Goal: Information Seeking & Learning: Stay updated

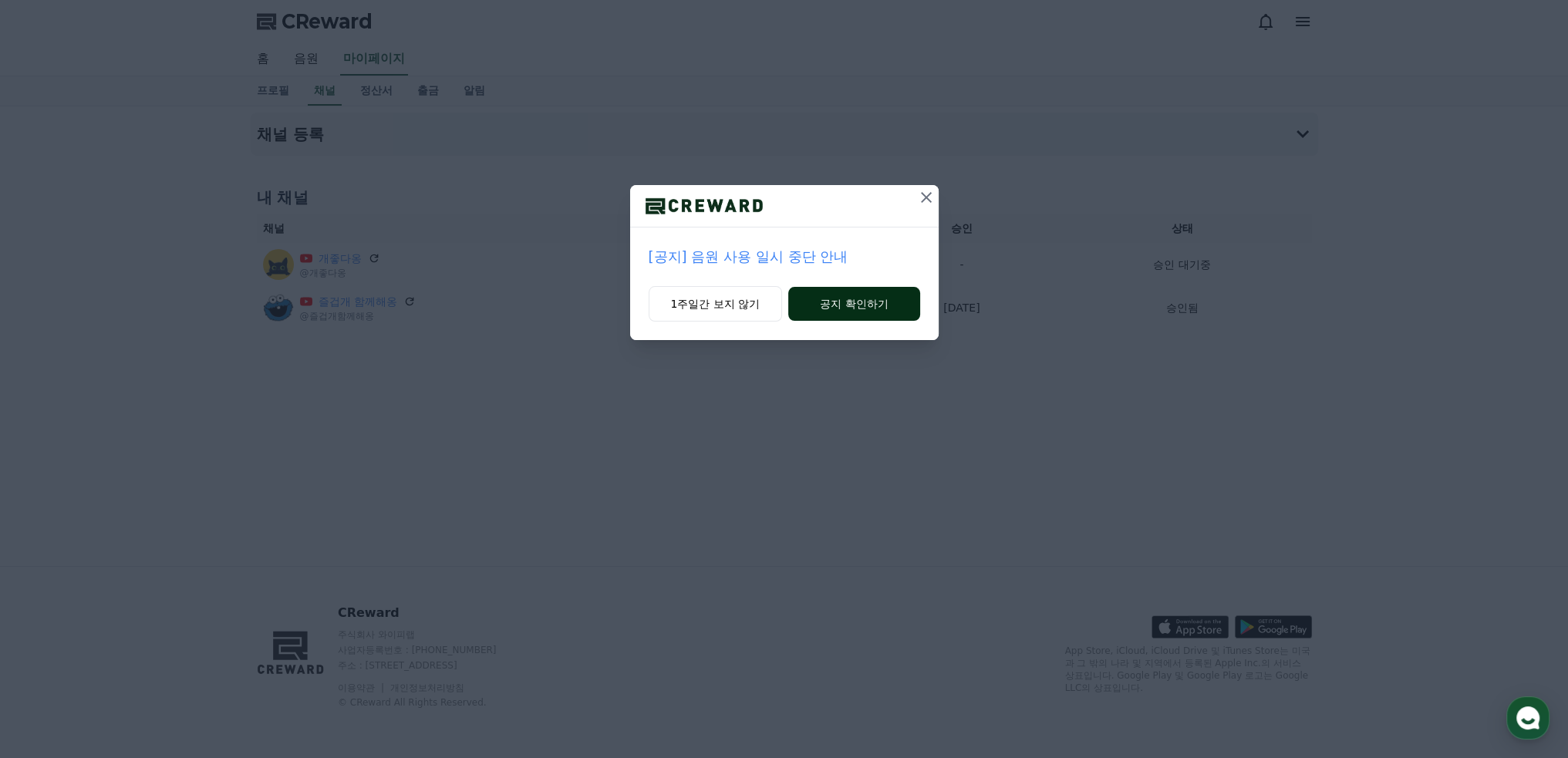
click at [872, 306] on button "공지 확인하기" at bounding box center [853, 303] width 131 height 34
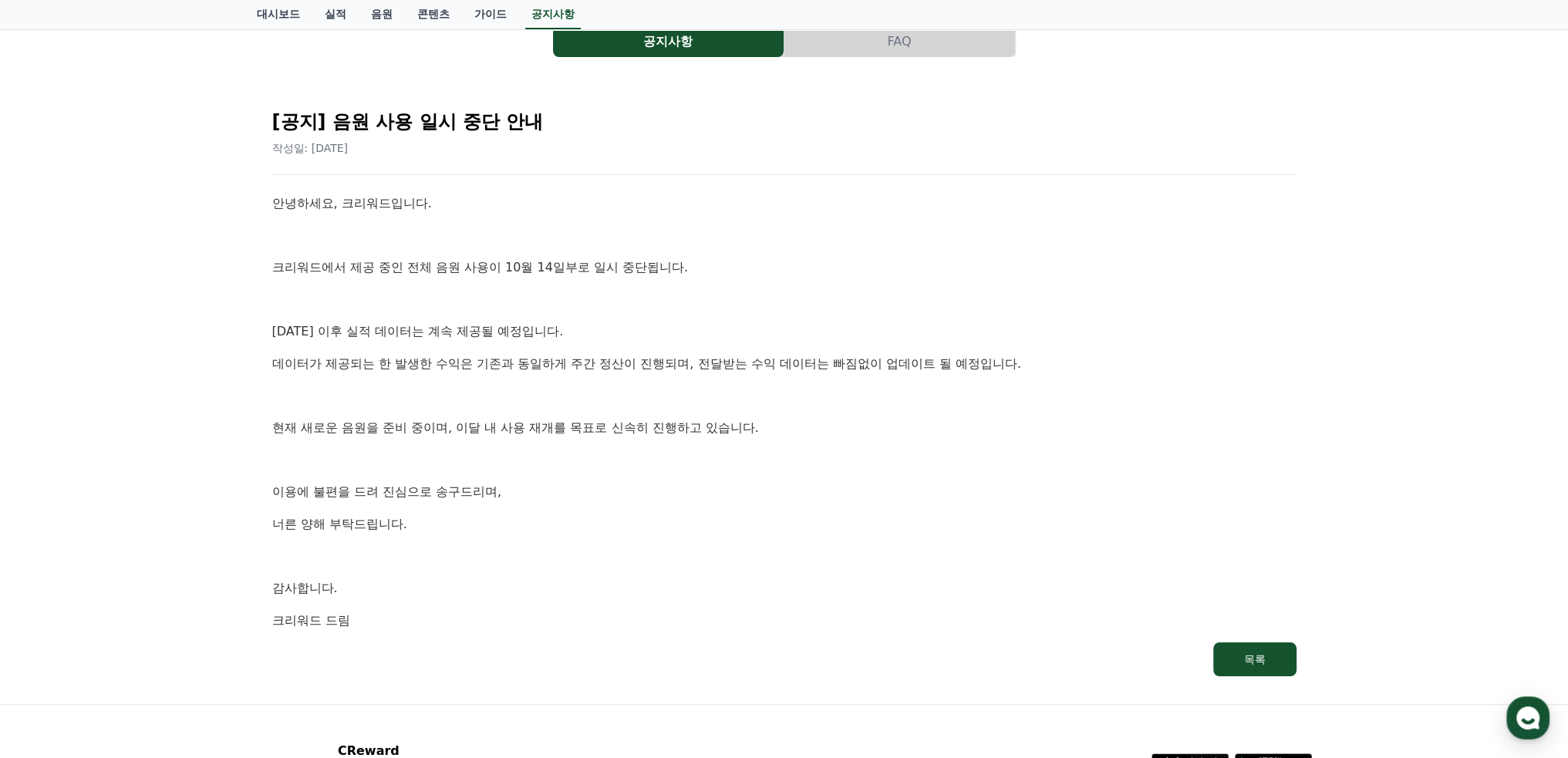
scroll to position [154, 0]
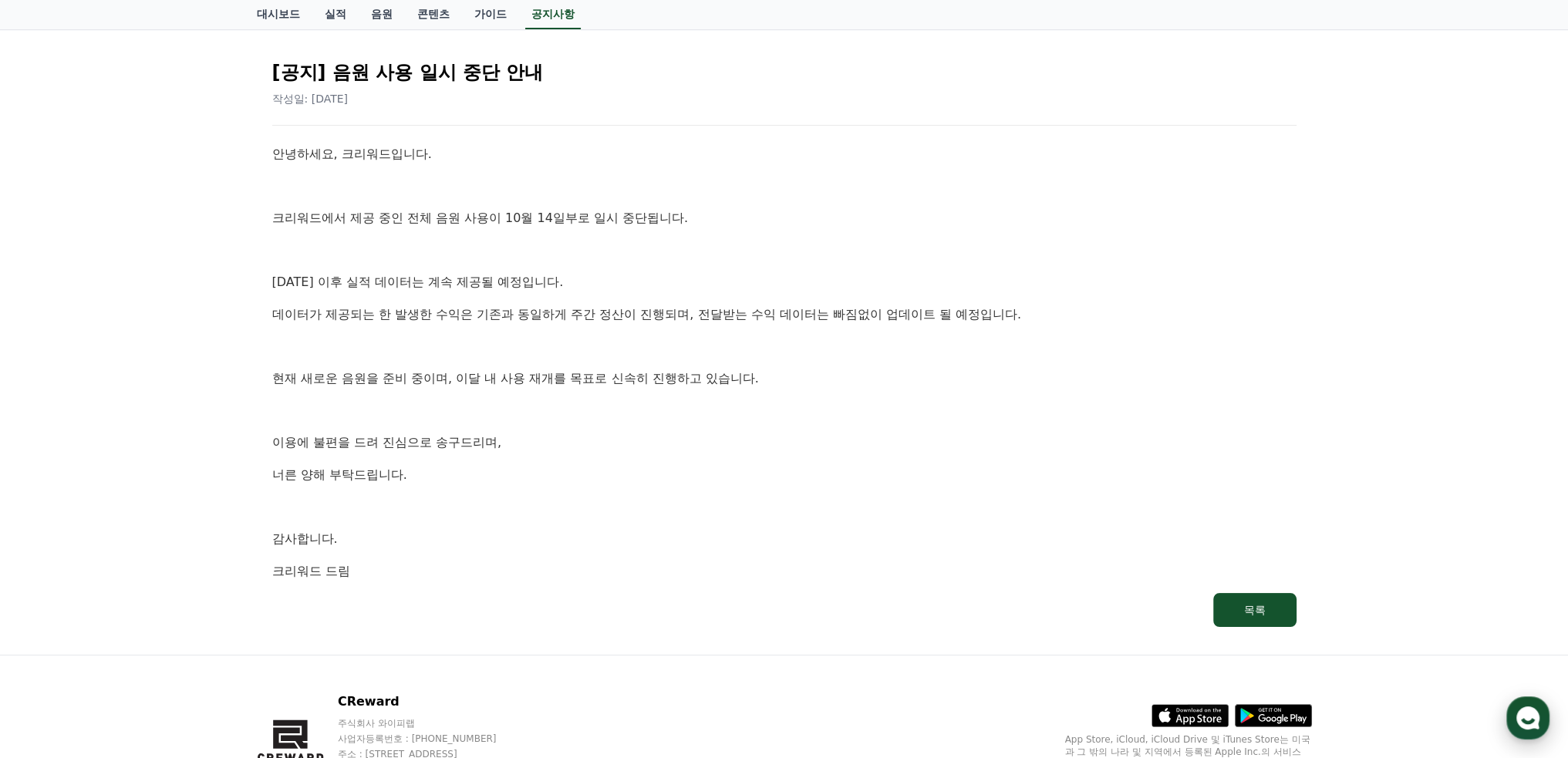
click at [1536, 714] on use "button" at bounding box center [1527, 718] width 23 height 23
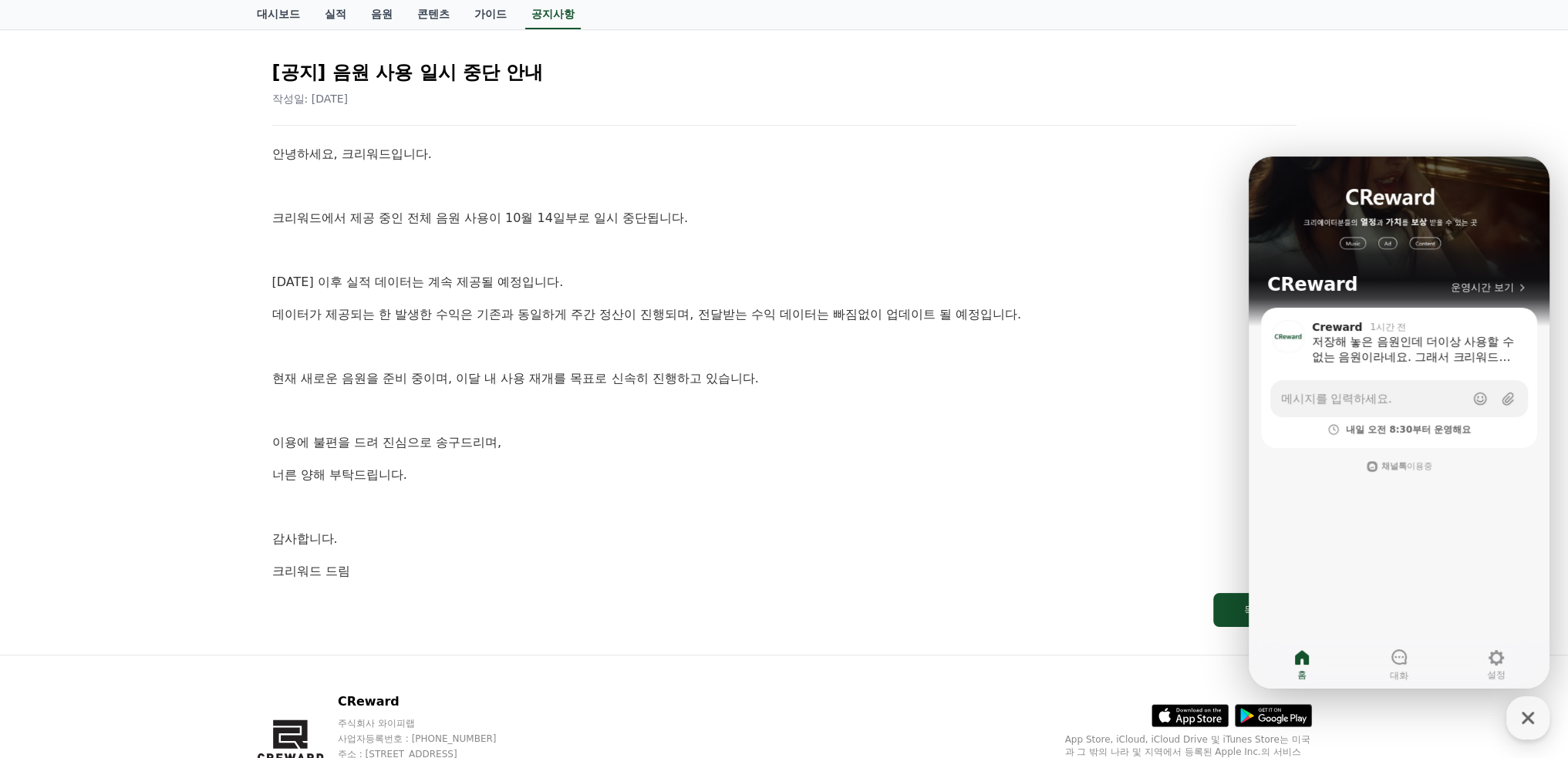
click at [1152, 480] on p "너른 양해 부탁드립니다." at bounding box center [784, 474] width 1024 height 20
click at [1538, 715] on icon "button" at bounding box center [1527, 717] width 28 height 28
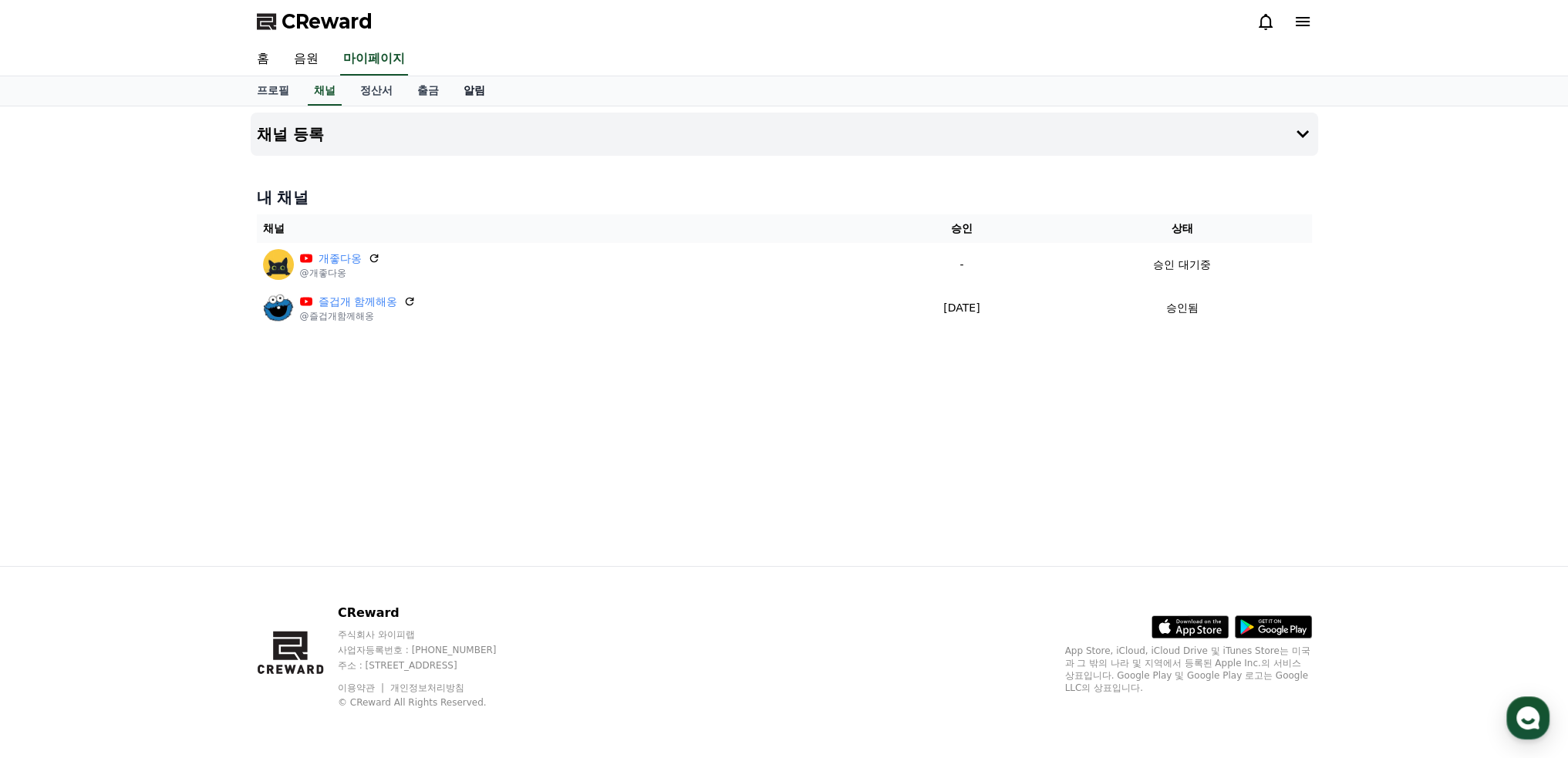
click at [469, 89] on link "알림" at bounding box center [474, 91] width 46 height 29
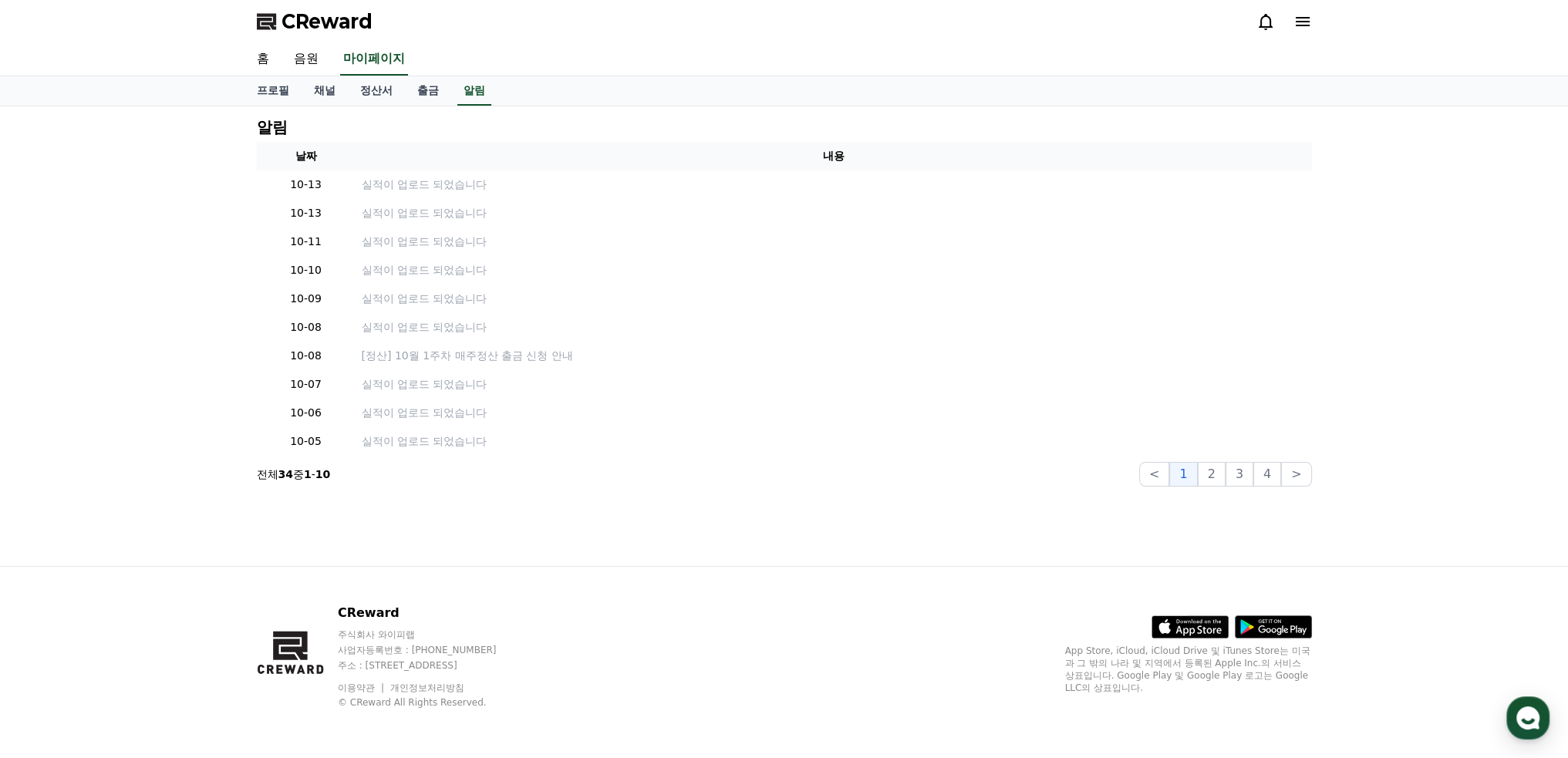
click at [1268, 25] on icon at bounding box center [1265, 21] width 18 height 18
click at [1268, 21] on icon at bounding box center [1265, 21] width 18 height 18
click at [328, 27] on span "CReward" at bounding box center [327, 21] width 91 height 24
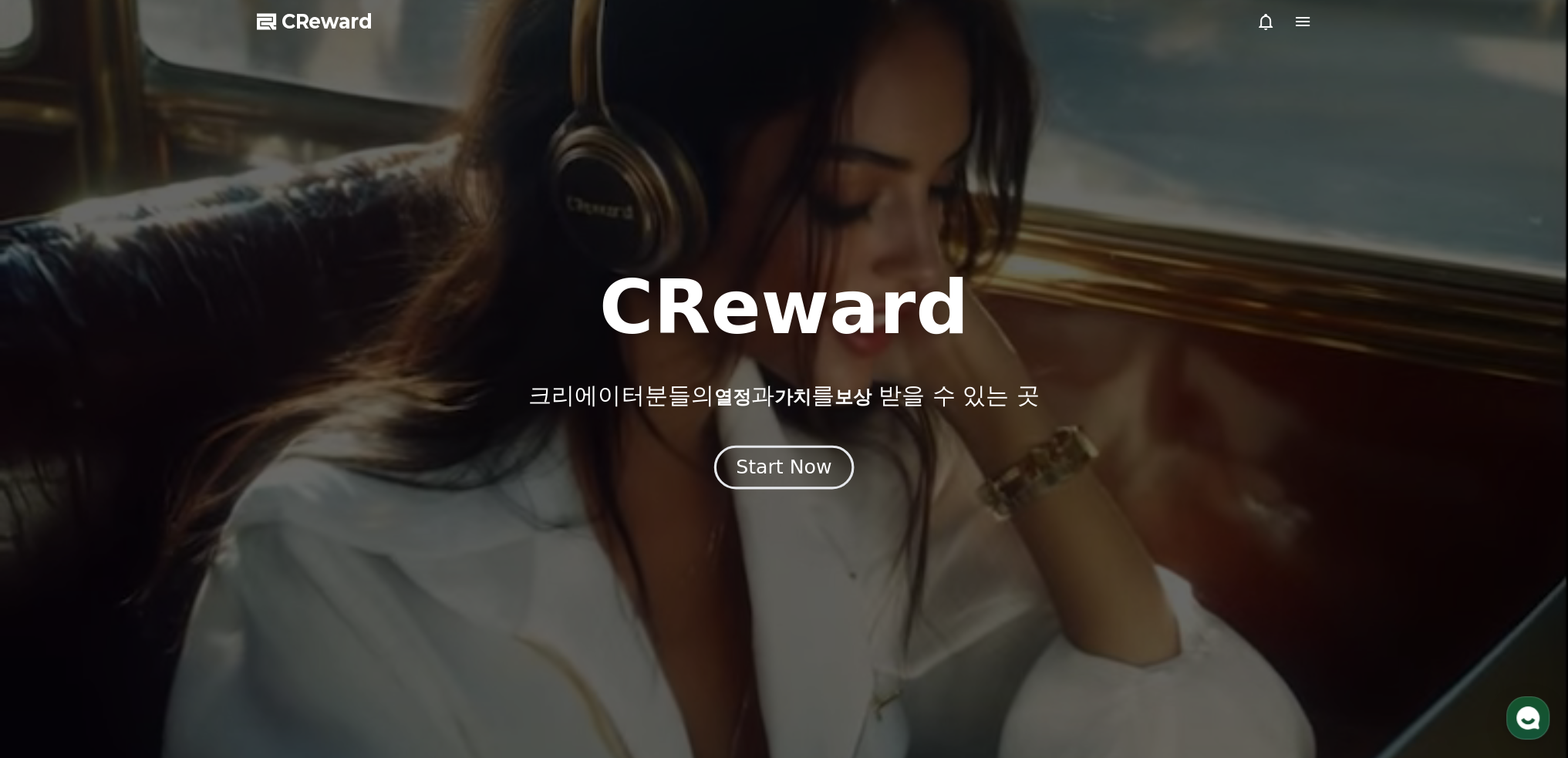
click at [771, 470] on div "Start Now" at bounding box center [783, 467] width 96 height 26
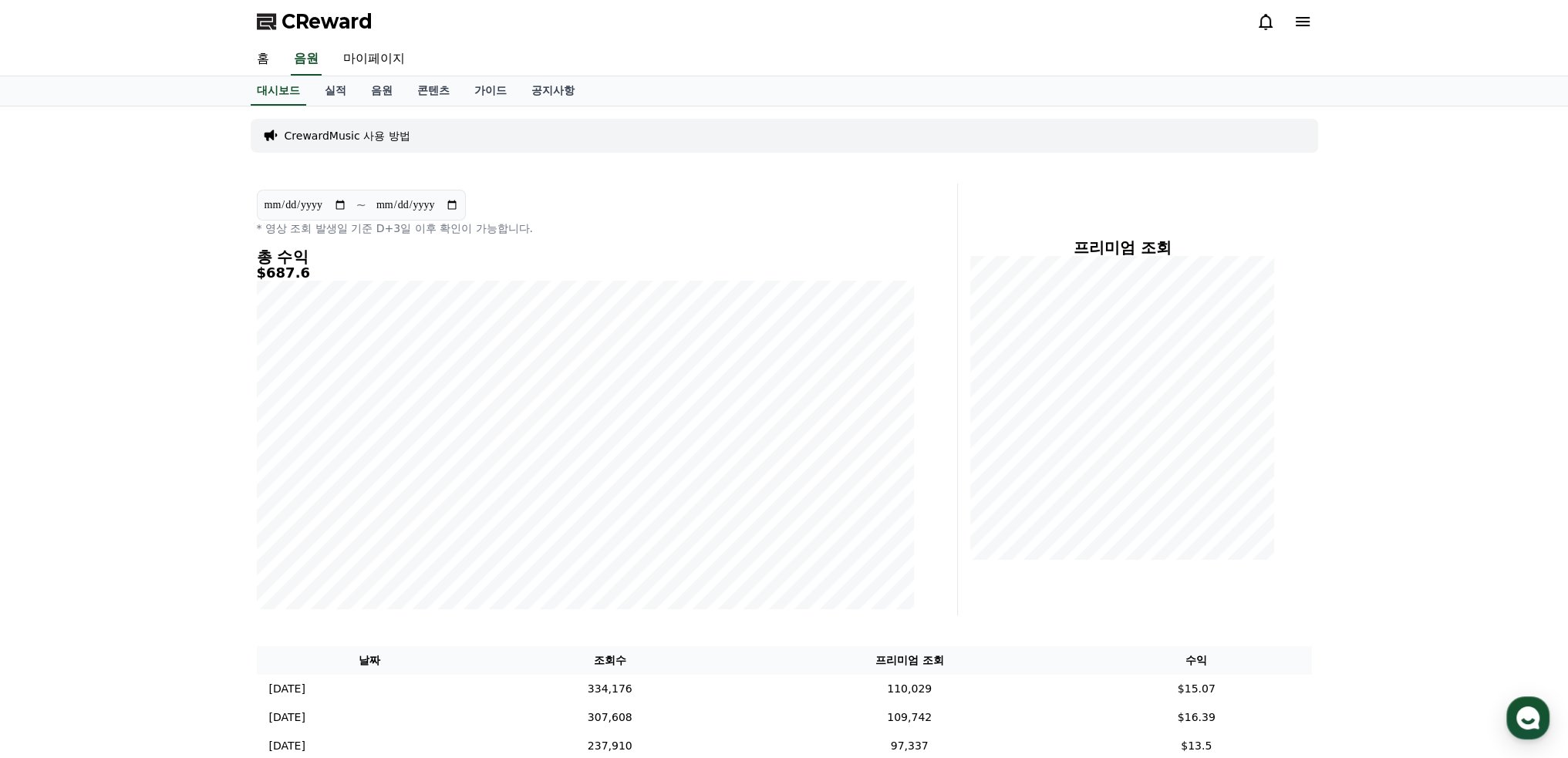
click at [1263, 23] on icon at bounding box center [1265, 21] width 18 height 18
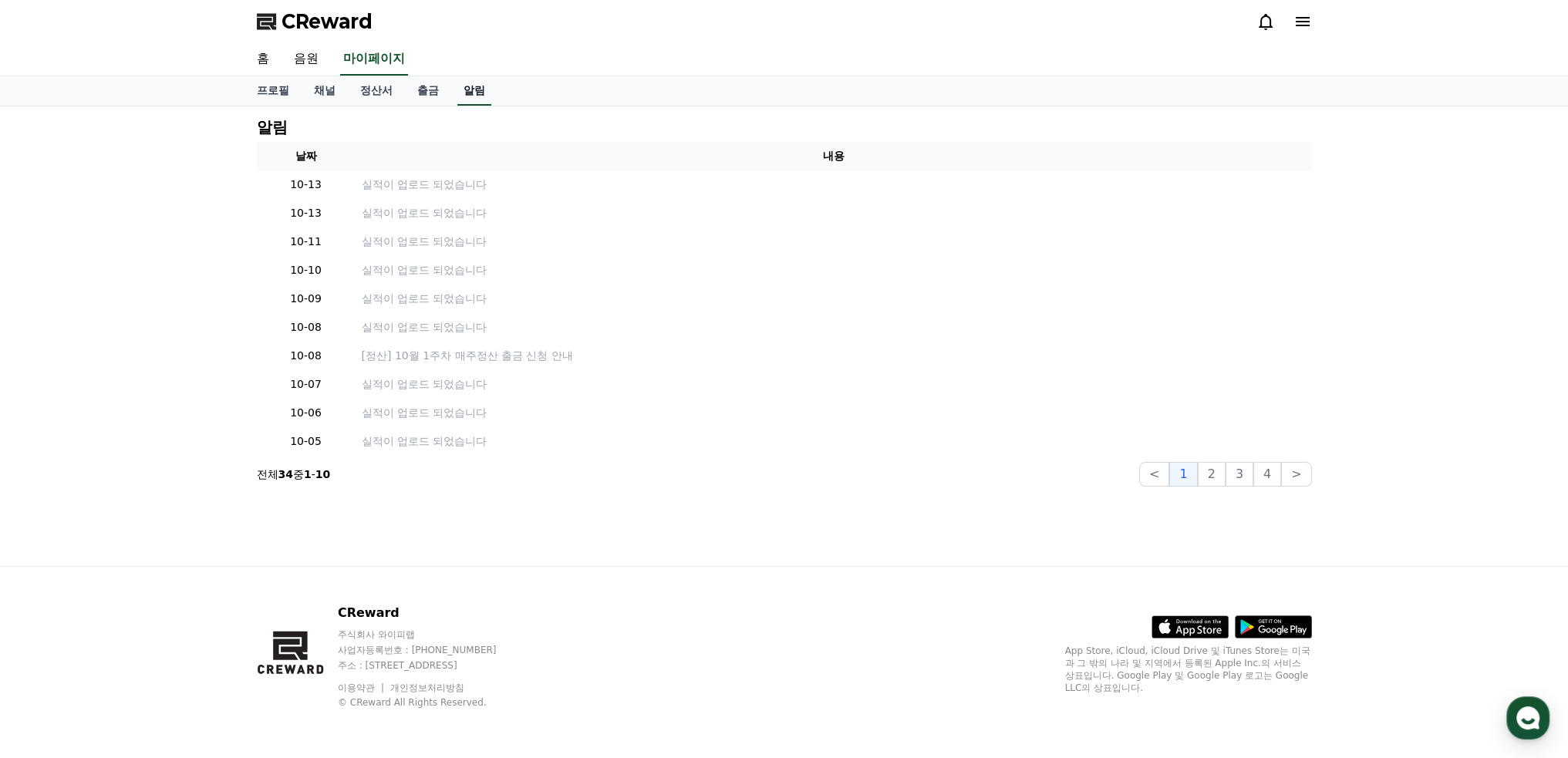
click at [469, 82] on link "알림" at bounding box center [473, 91] width 34 height 29
click at [1305, 23] on icon at bounding box center [1302, 21] width 18 height 18
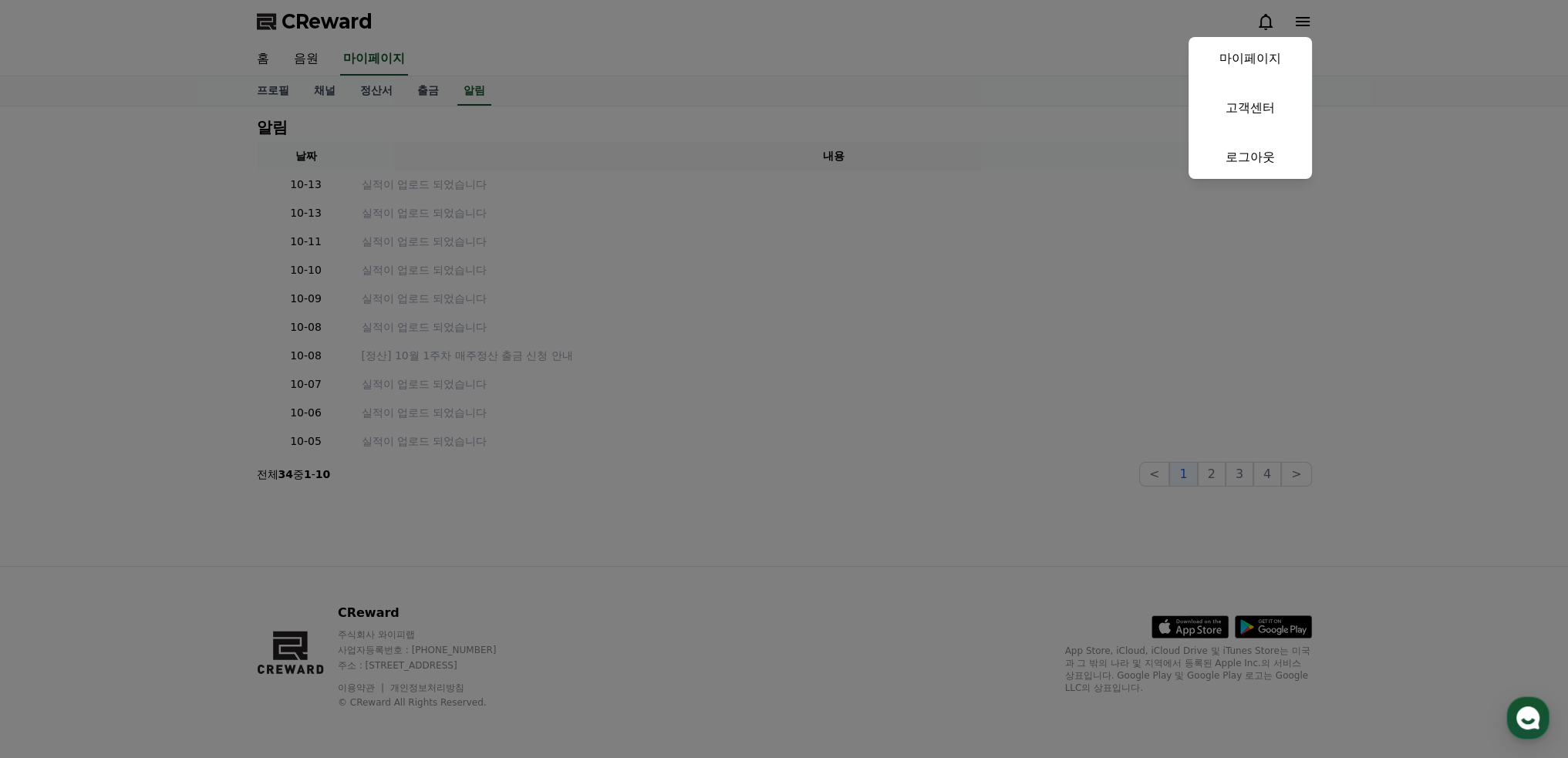
click at [1102, 184] on button "close" at bounding box center [784, 379] width 1568 height 758
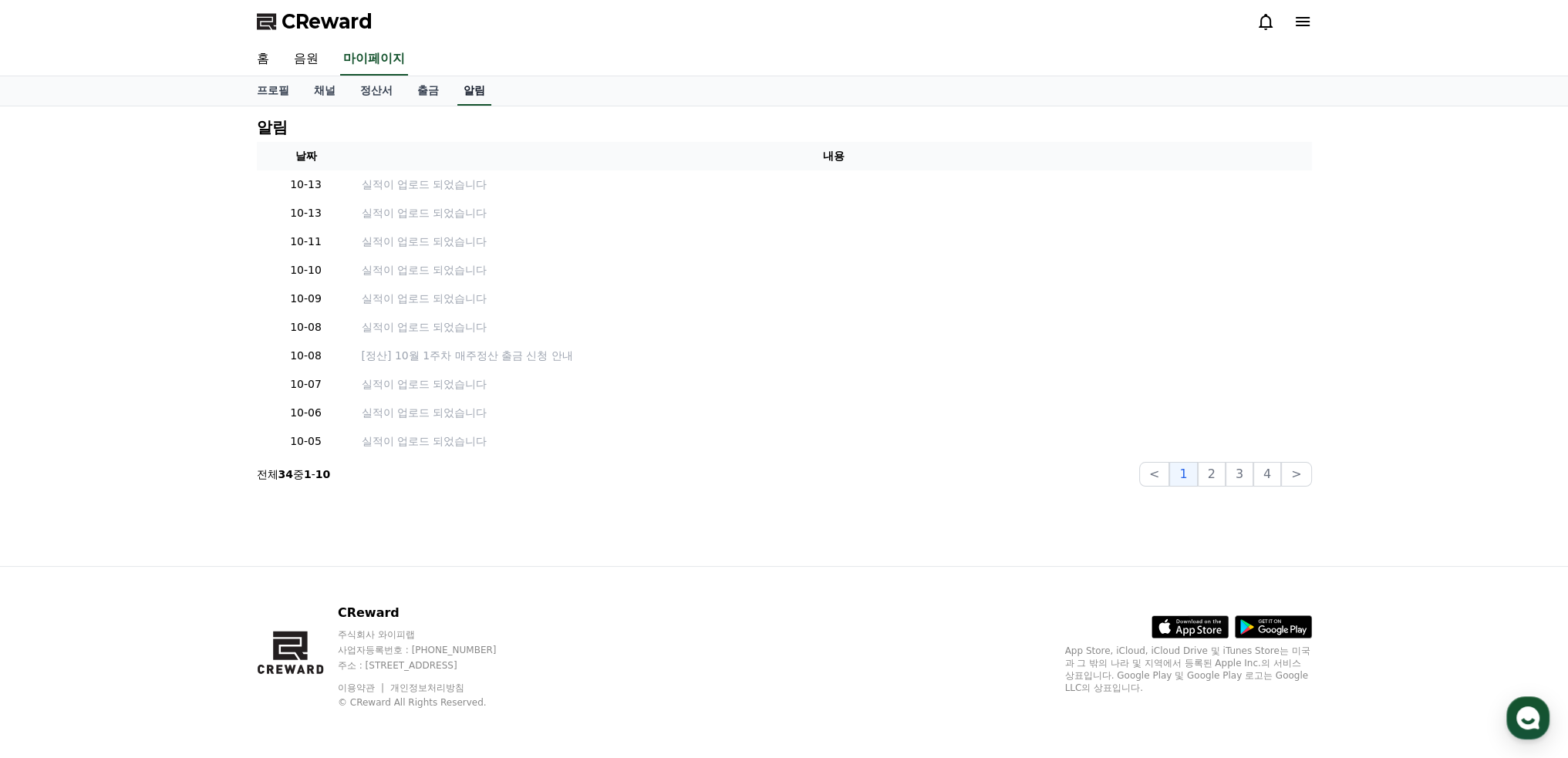
click at [468, 95] on link "알림" at bounding box center [473, 91] width 34 height 29
click at [266, 59] on link "홈" at bounding box center [263, 59] width 37 height 32
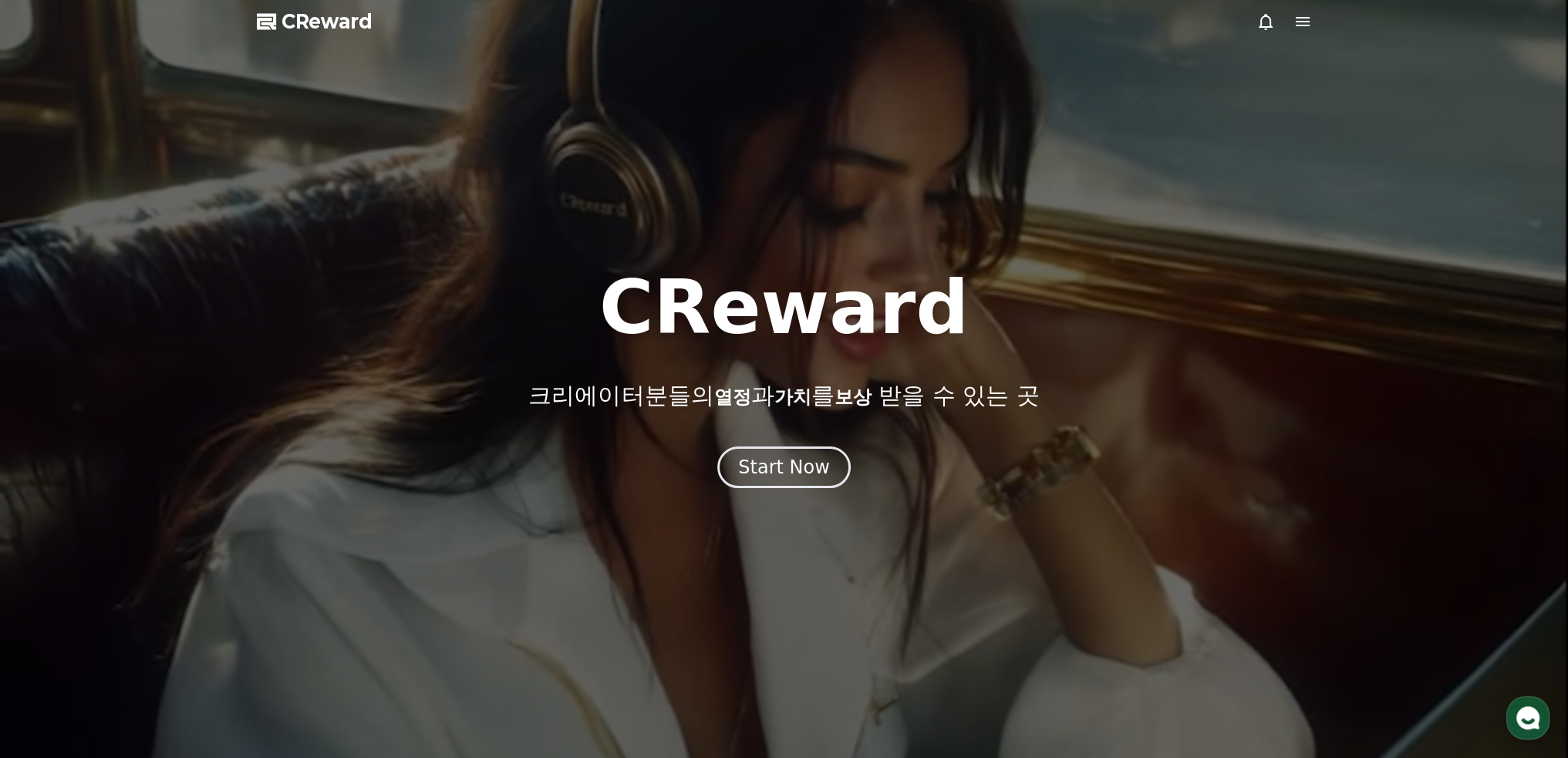
click at [1528, 710] on use "button" at bounding box center [1527, 718] width 23 height 23
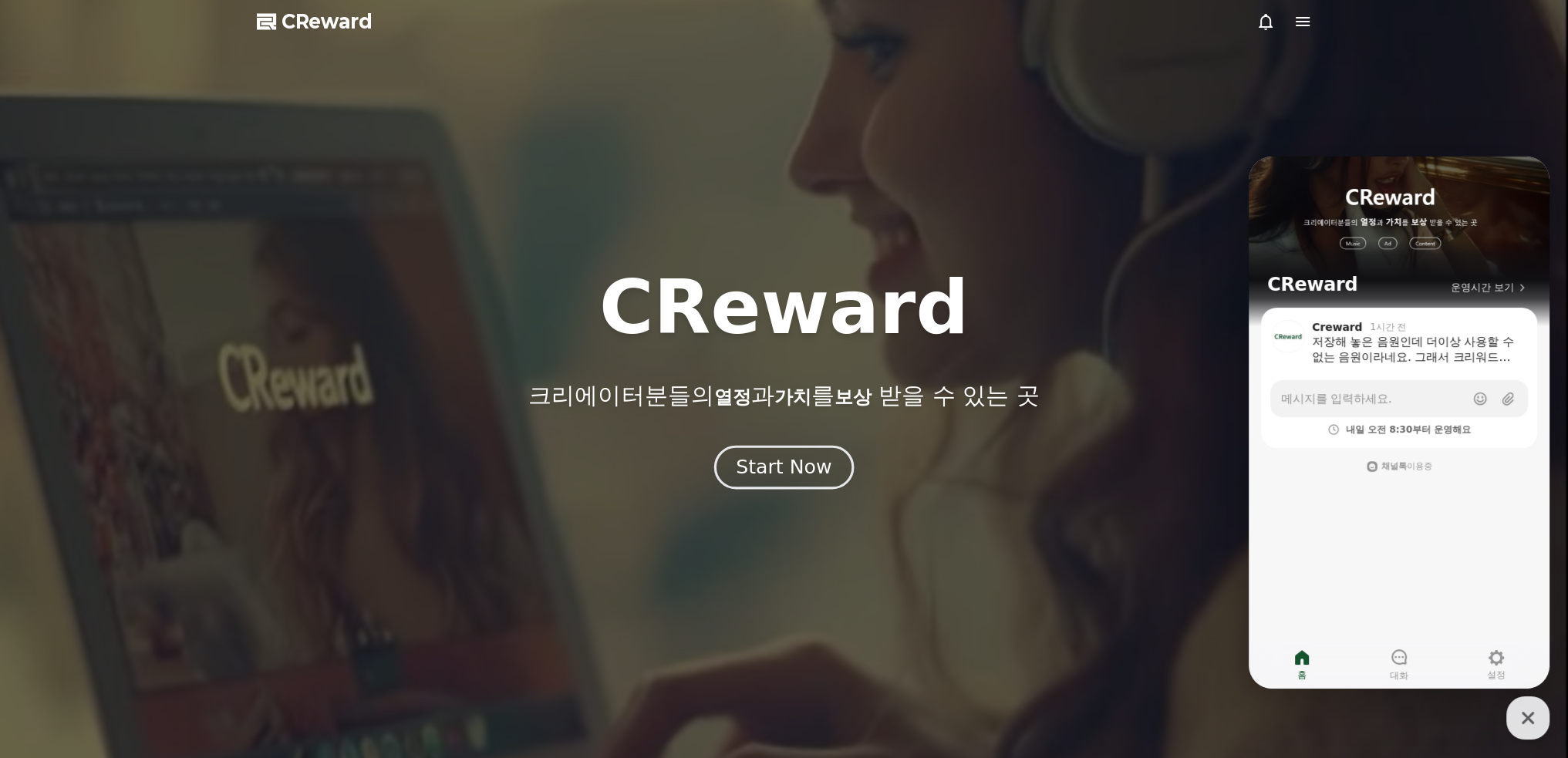
click at [793, 455] on div "Start Now" at bounding box center [783, 467] width 96 height 26
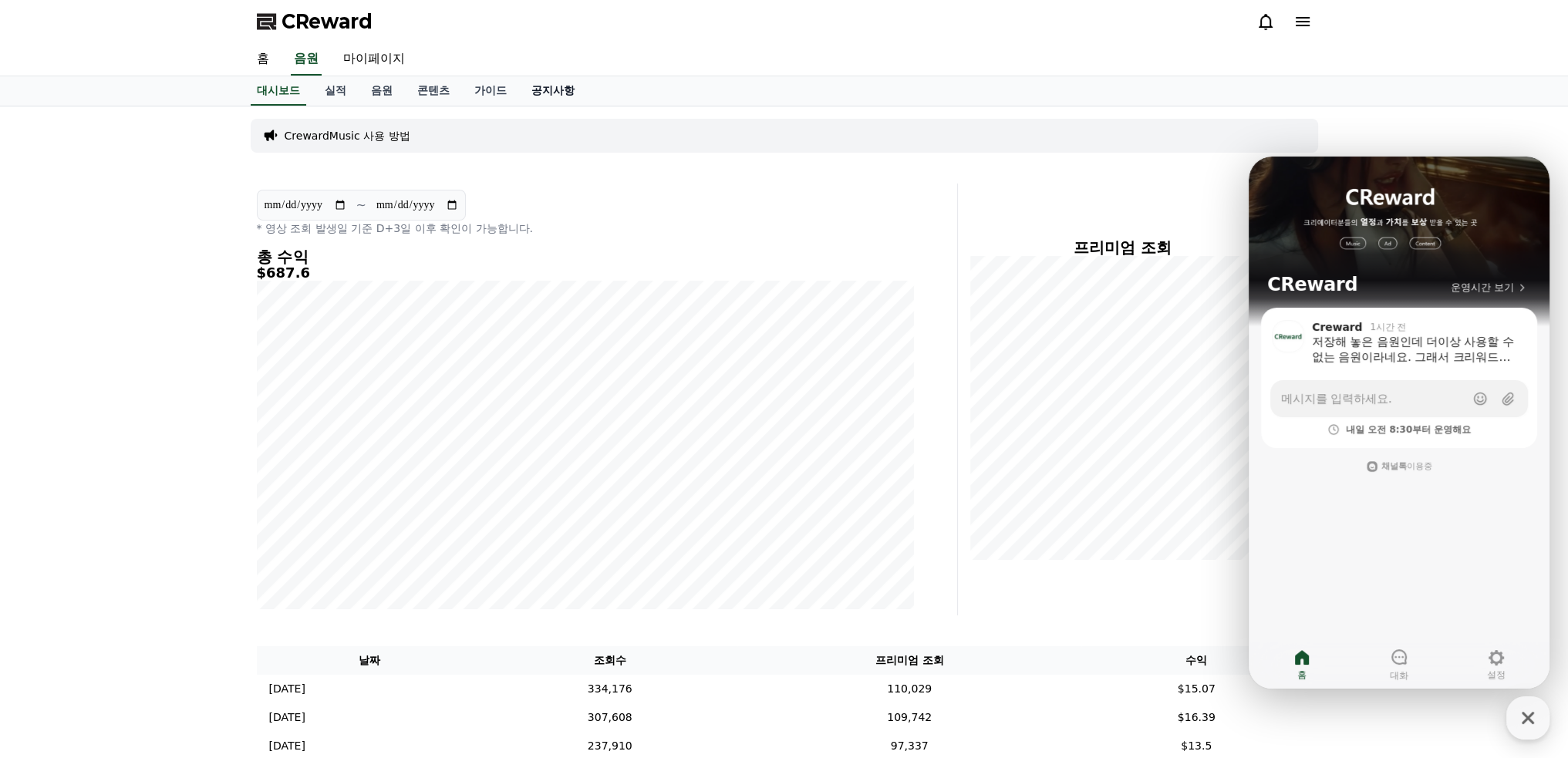
click at [563, 92] on link "공지사항" at bounding box center [553, 91] width 68 height 29
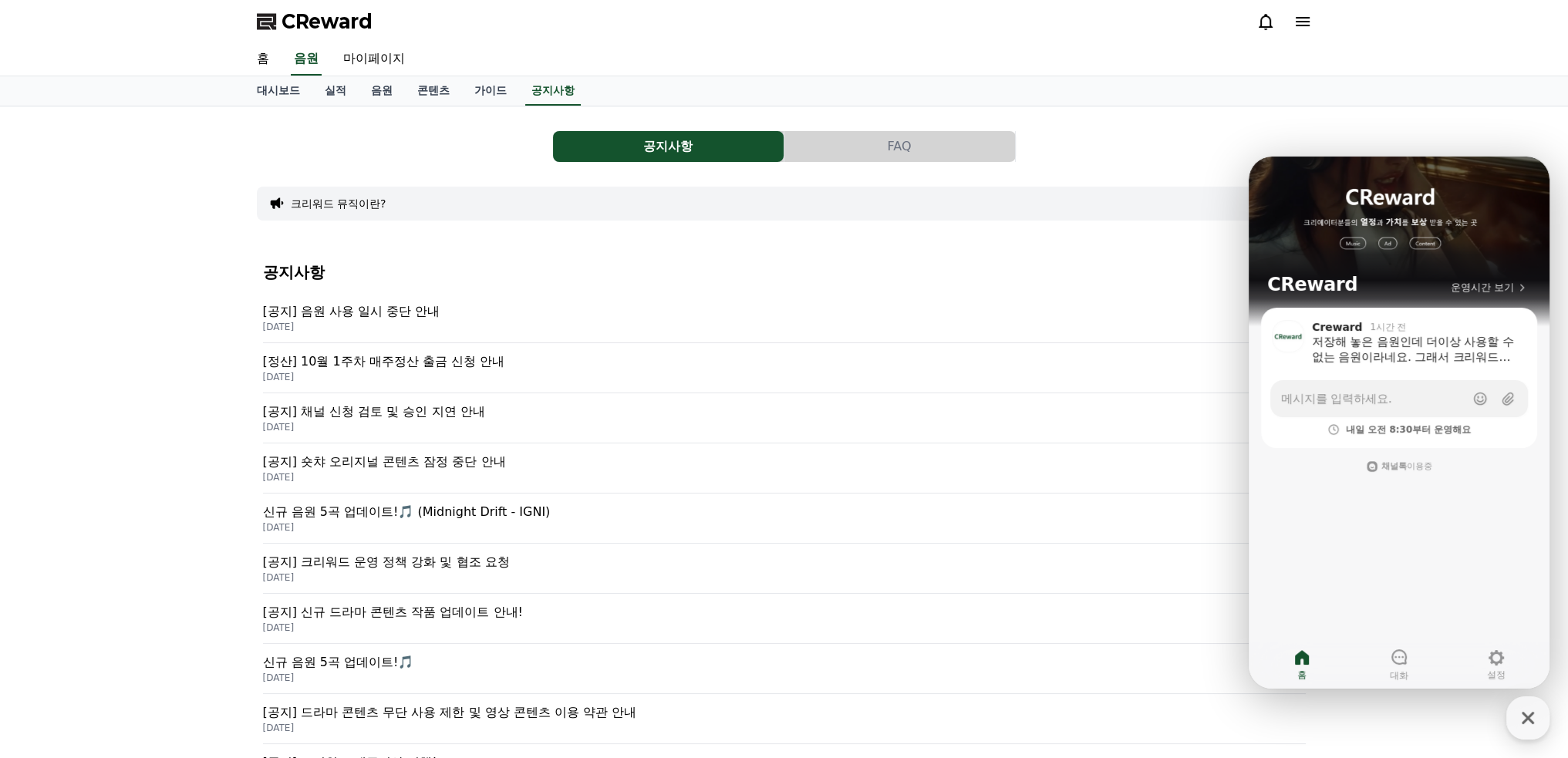
click at [352, 310] on p "[공지] 음원 사용 일시 중단 안내" at bounding box center [784, 311] width 1042 height 18
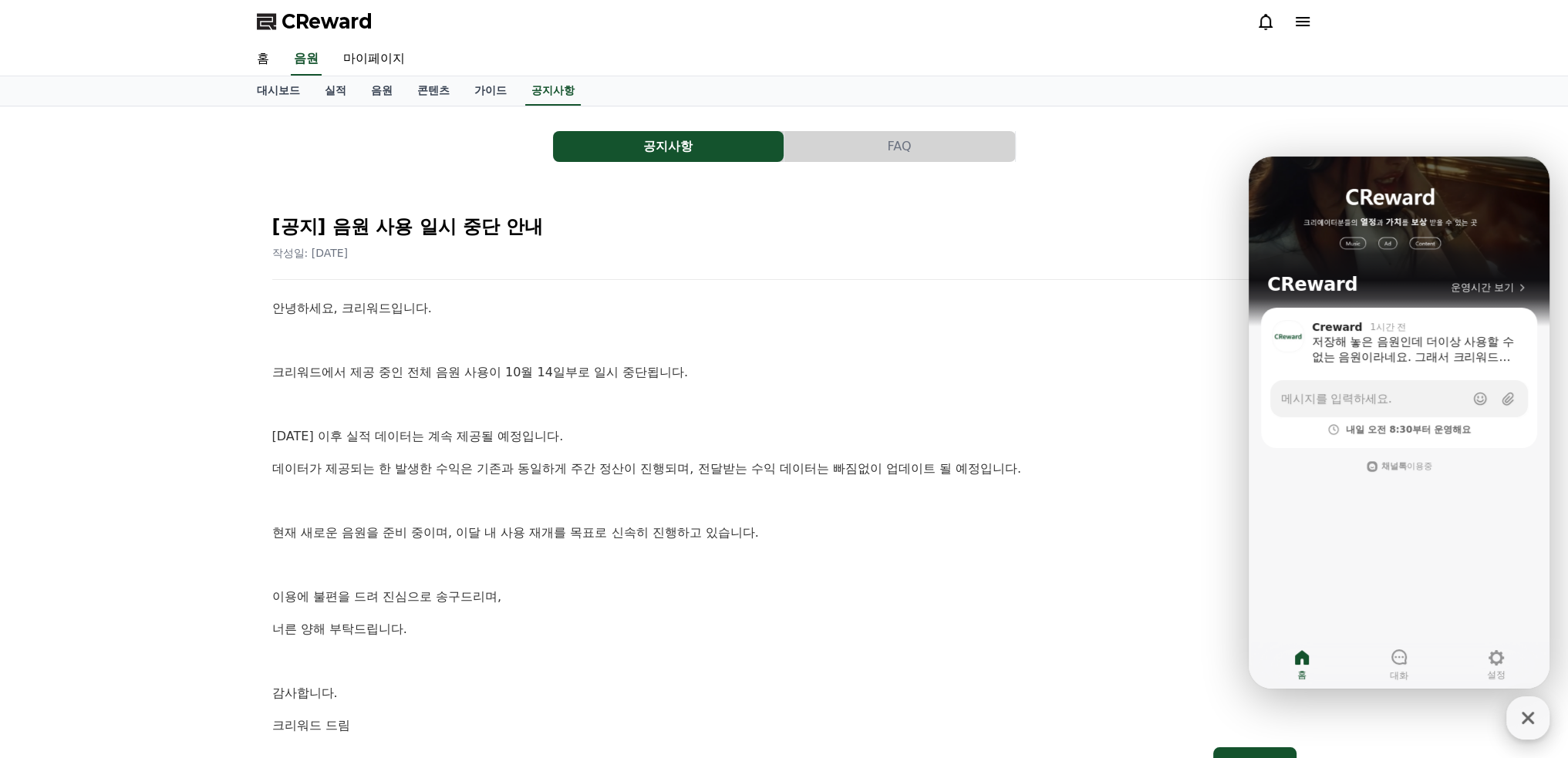
click at [1535, 708] on icon "button" at bounding box center [1527, 717] width 28 height 28
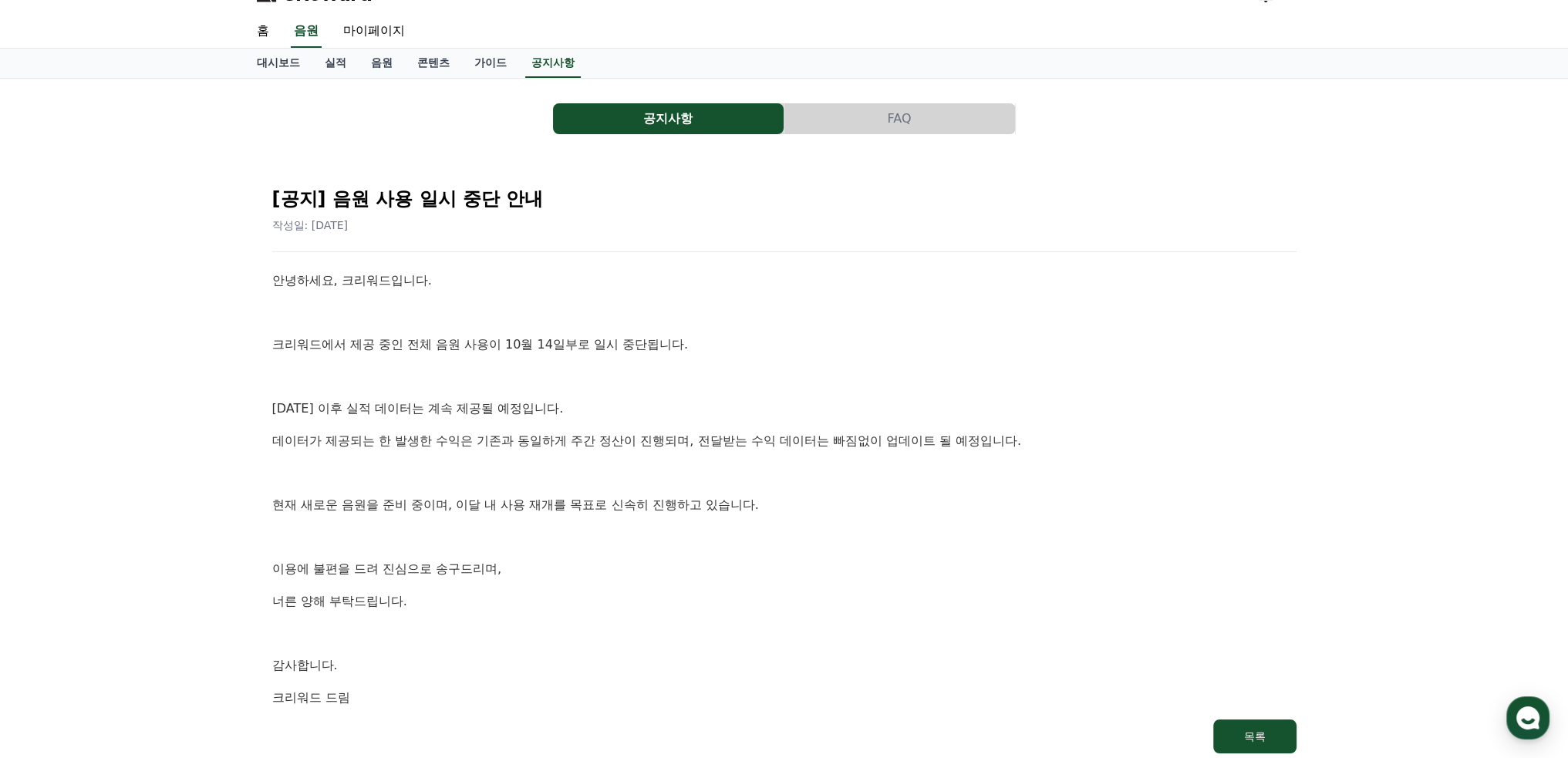
scroll to position [77, 0]
